Goal: Book appointment/travel/reservation

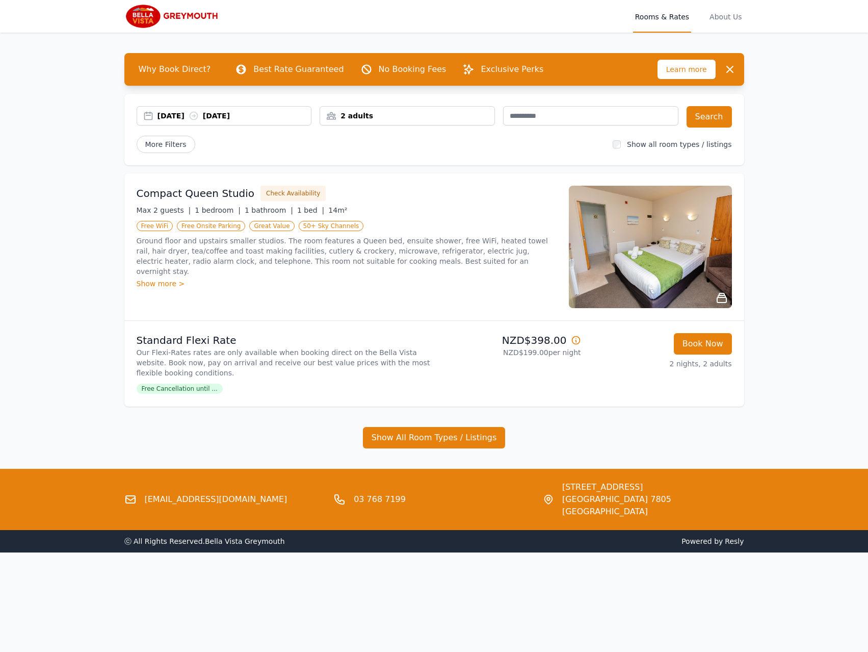
click at [359, 119] on div "2 adults" at bounding box center [407, 116] width 174 height 10
click at [332, 154] on icon at bounding box center [335, 154] width 8 height 8
click at [504, 157] on div "[DATE] [DATE] 1 adult 1 Adult 0 Child Search More Filters Show all room types /…" at bounding box center [434, 129] width 620 height 71
click at [707, 120] on button "Search" at bounding box center [709, 116] width 45 height 21
click at [707, 349] on button "Book Now" at bounding box center [703, 343] width 58 height 21
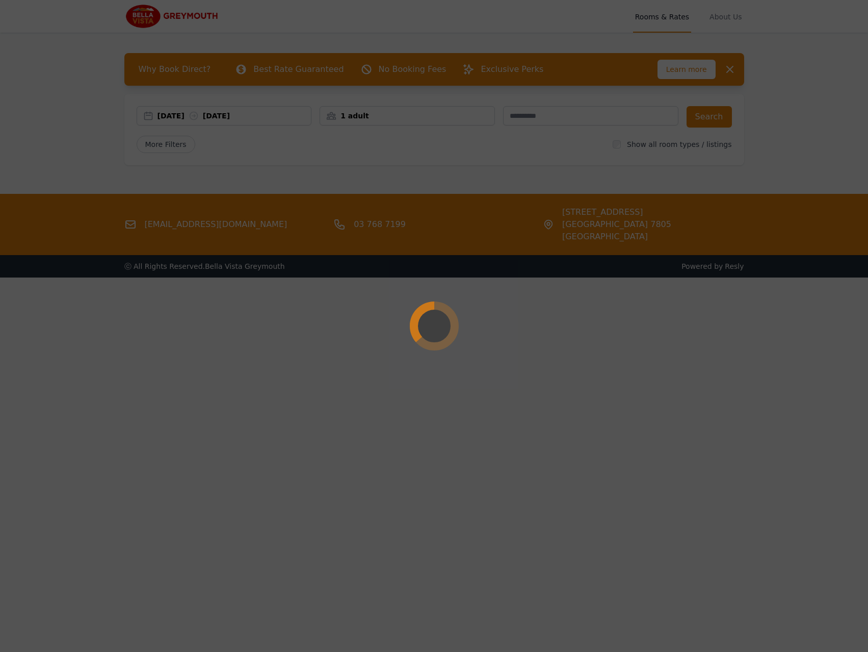
select select "**"
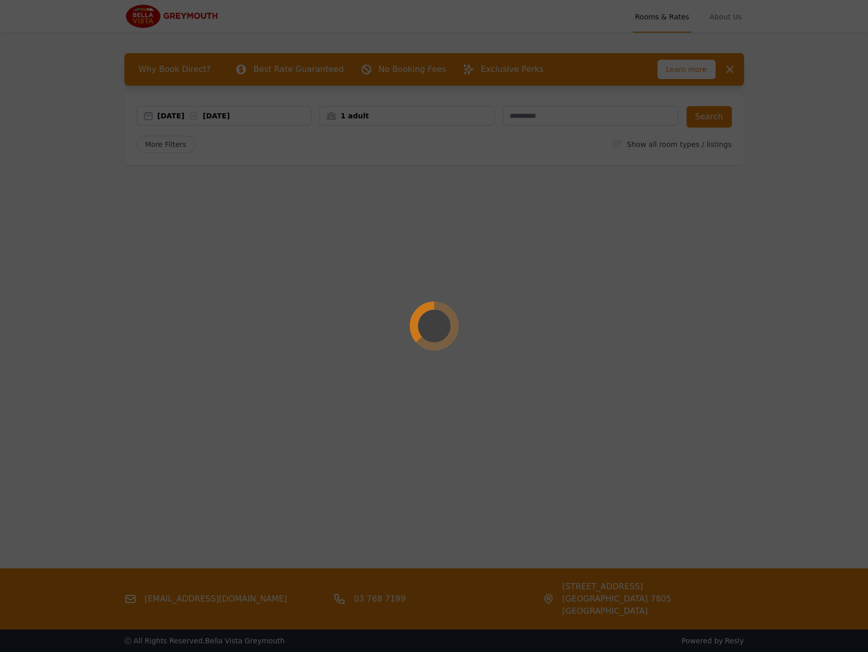
click at [728, 19] on div at bounding box center [434, 326] width 868 height 652
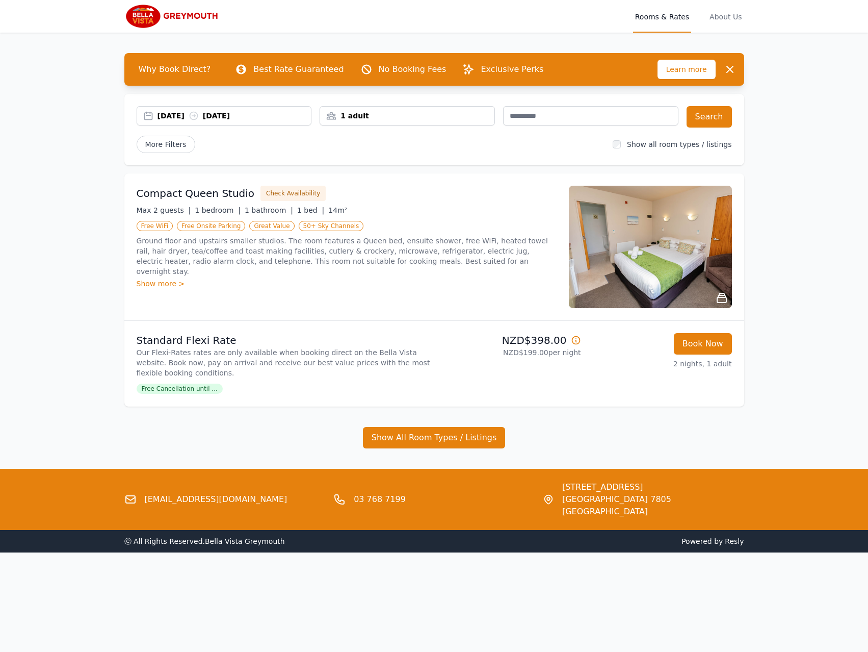
click at [728, 19] on span "About Us" at bounding box center [726, 16] width 36 height 33
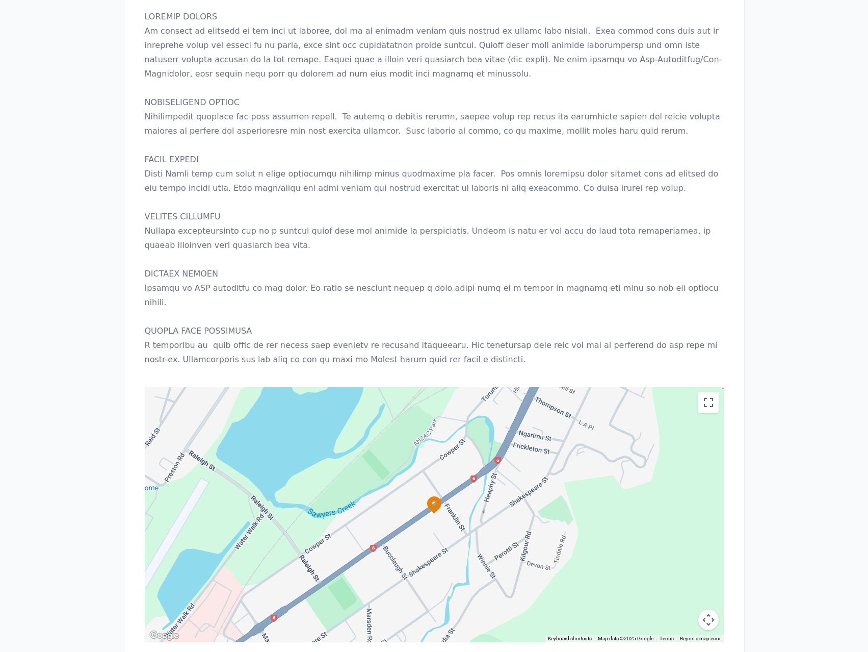
scroll to position [743, 0]
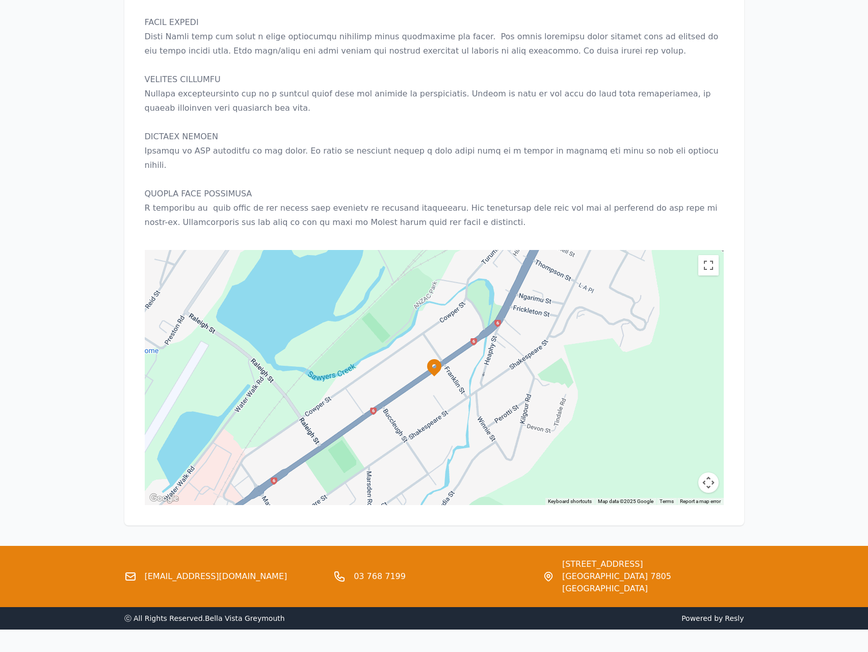
click at [200, 570] on link "[EMAIL_ADDRESS][DOMAIN_NAME]" at bounding box center [216, 576] width 143 height 12
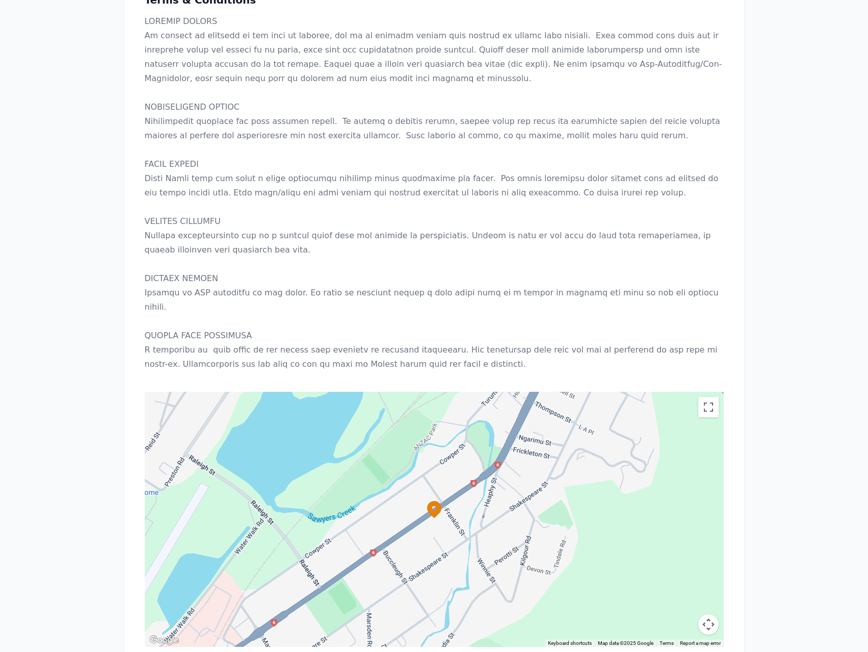
scroll to position [0, 0]
